Goal: Task Accomplishment & Management: Use online tool/utility

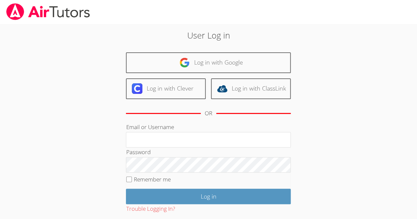
click at [157, 105] on div "OR" at bounding box center [208, 113] width 165 height 18
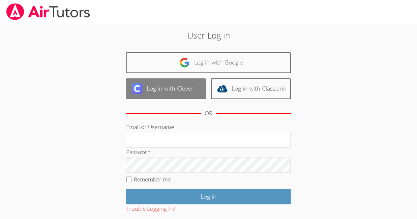
click at [163, 84] on link "Log in with Clever" at bounding box center [166, 88] width 80 height 21
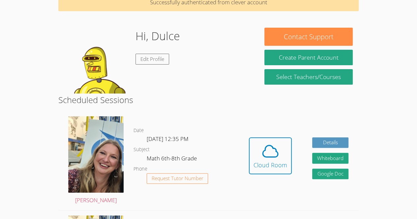
scroll to position [35, 0]
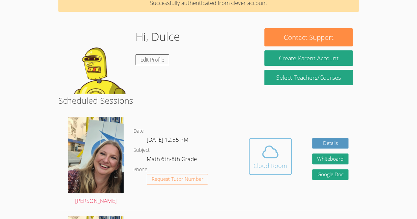
click at [266, 158] on icon at bounding box center [270, 152] width 18 height 18
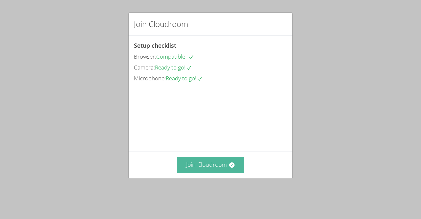
click at [195, 173] on button "Join Cloudroom" at bounding box center [210, 165] width 67 height 16
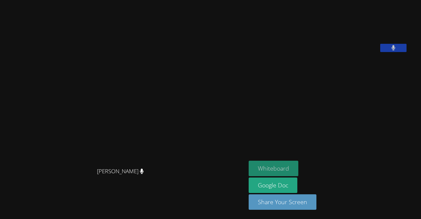
click at [269, 168] on button "Whiteboard" at bounding box center [274, 168] width 50 height 15
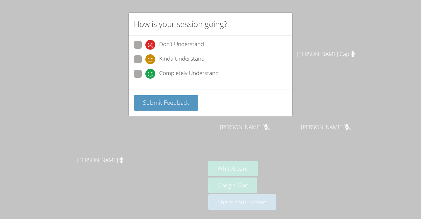
click at [323, 44] on div "How is your session going? Don't Understand Kinda Understand Completely Underst…" at bounding box center [210, 109] width 421 height 219
click at [324, 41] on div "How is your session going? Don't Understand Kinda Understand Completely Underst…" at bounding box center [210, 109] width 421 height 219
click at [328, 42] on div "How is your session going? Don't Understand Kinda Understand Completely Underst…" at bounding box center [210, 109] width 421 height 219
click at [327, 42] on div "How is your session going? Don't Understand Kinda Understand Completely Underst…" at bounding box center [210, 109] width 421 height 219
click at [146, 64] on span at bounding box center [146, 64] width 0 height 0
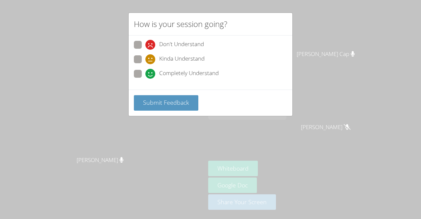
click at [146, 60] on input "Kinda Understand" at bounding box center [149, 58] width 6 height 6
radio input "true"
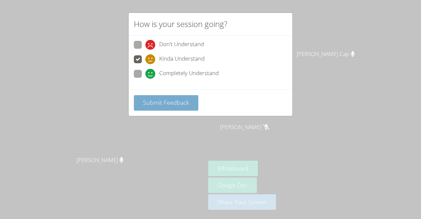
click at [158, 102] on span "Submit Feedback" at bounding box center [166, 102] width 46 height 8
